Goal: Information Seeking & Learning: Learn about a topic

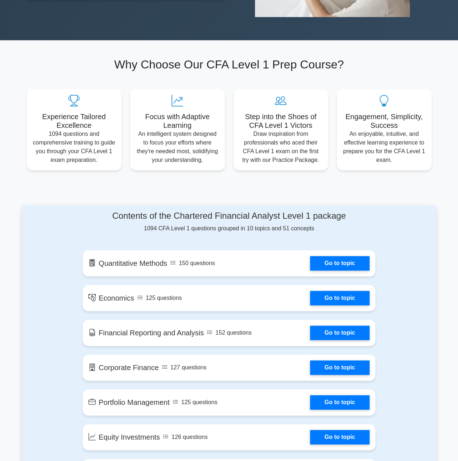
scroll to position [241, 0]
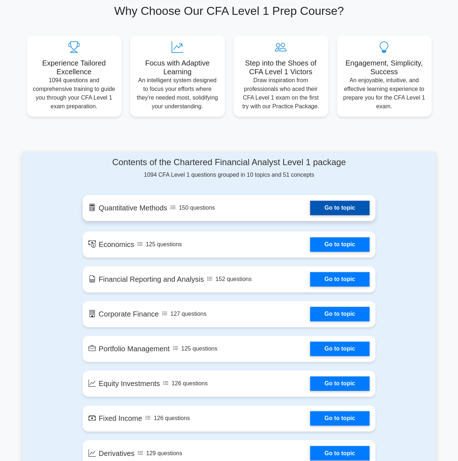
click at [310, 207] on link "Go to topic" at bounding box center [339, 208] width 59 height 14
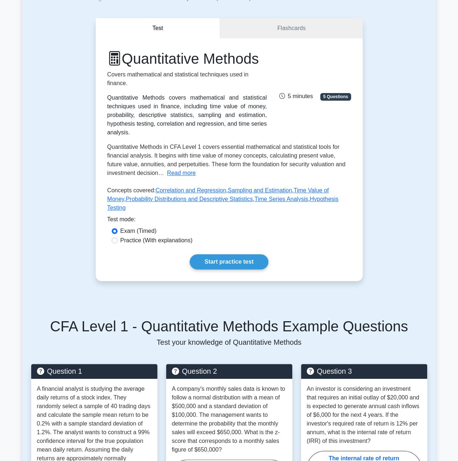
scroll to position [121, 0]
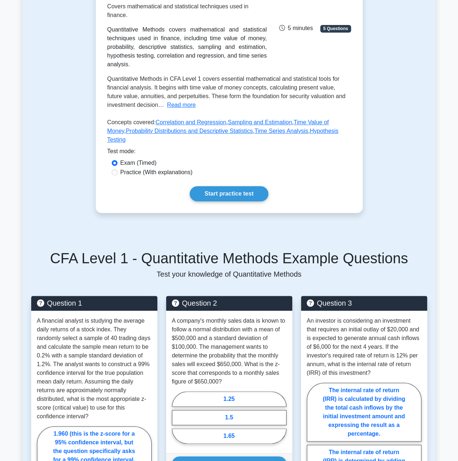
click at [139, 177] on label "Practice (With explanations)" at bounding box center [156, 172] width 72 height 9
click at [117, 175] on input "Practice (With explanations)" at bounding box center [115, 173] width 6 height 6
radio input "true"
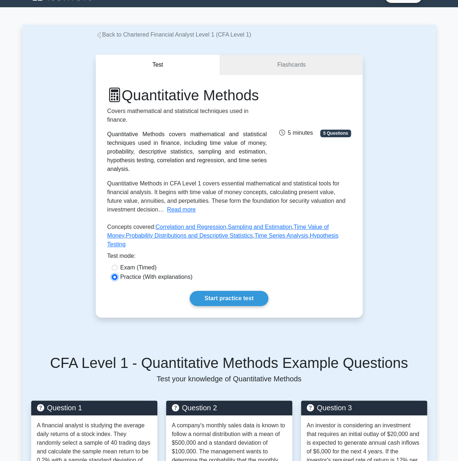
scroll to position [9, 0]
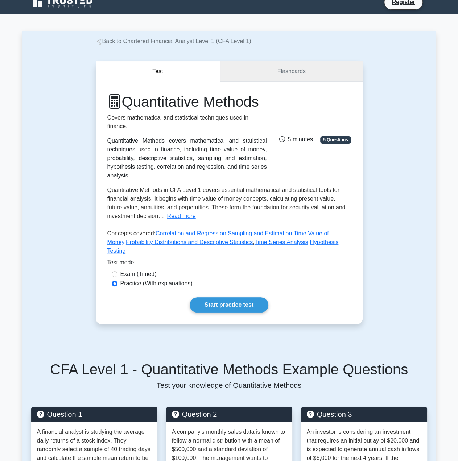
click at [267, 67] on link "Flashcards" at bounding box center [291, 71] width 142 height 21
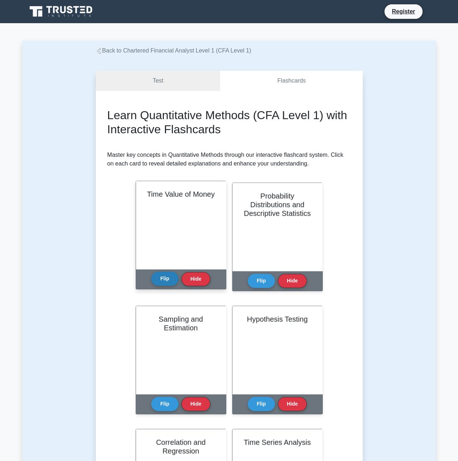
click at [171, 277] on button "Flip" at bounding box center [164, 279] width 27 height 14
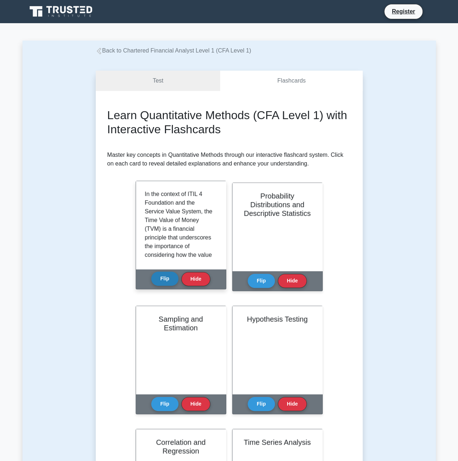
click at [171, 276] on button "Flip" at bounding box center [164, 279] width 27 height 14
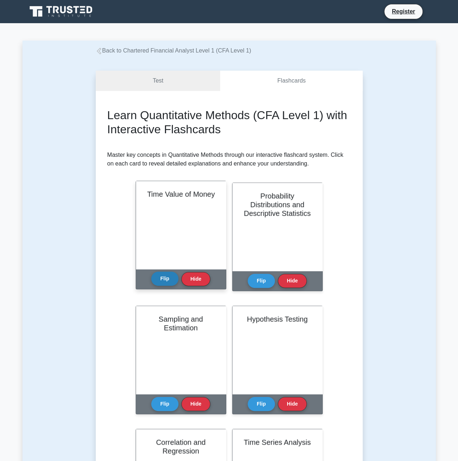
click at [170, 276] on button "Flip" at bounding box center [164, 279] width 27 height 14
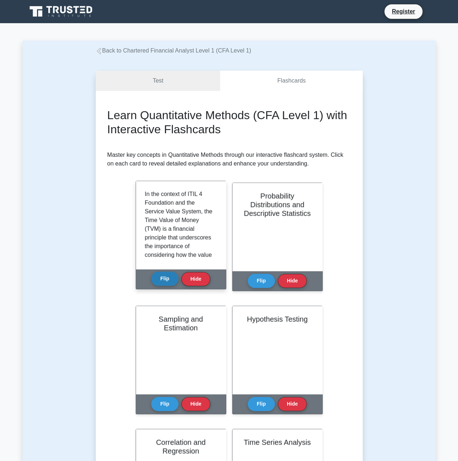
click at [170, 273] on button "Flip" at bounding box center [164, 279] width 27 height 14
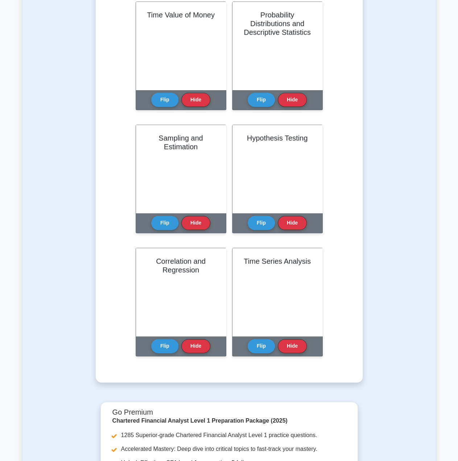
scroll to position [241, 0]
